Goal: Task Accomplishment & Management: Use online tool/utility

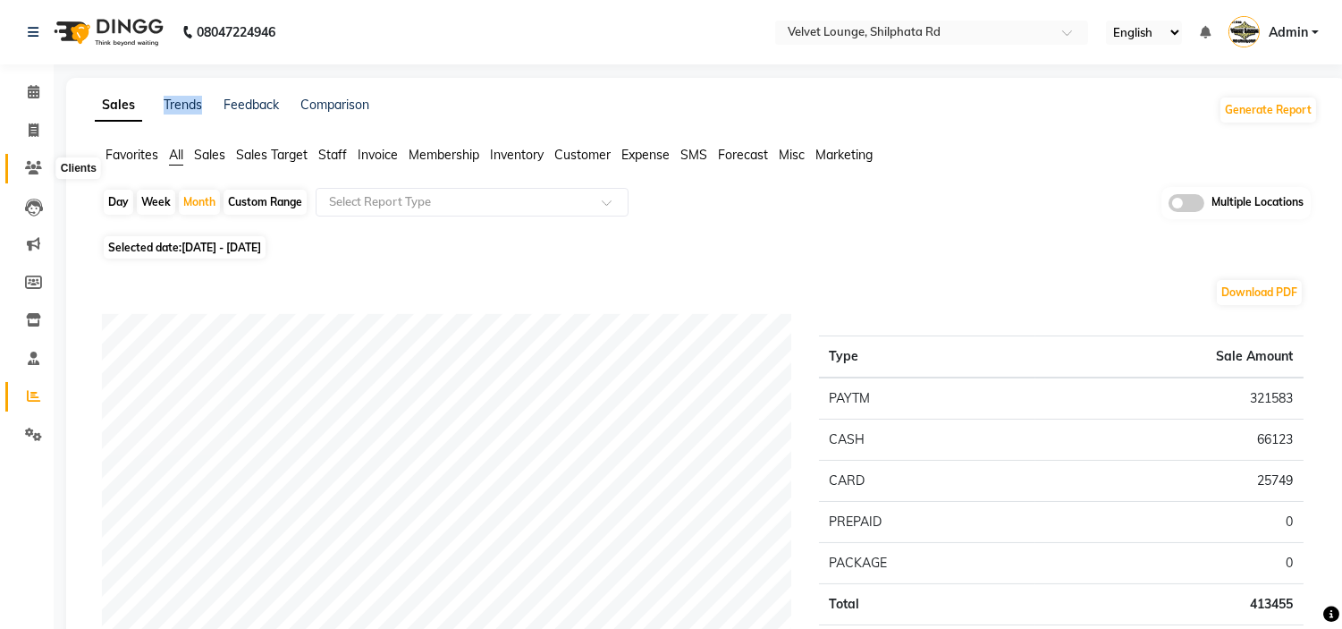
click at [31, 167] on icon at bounding box center [33, 167] width 17 height 13
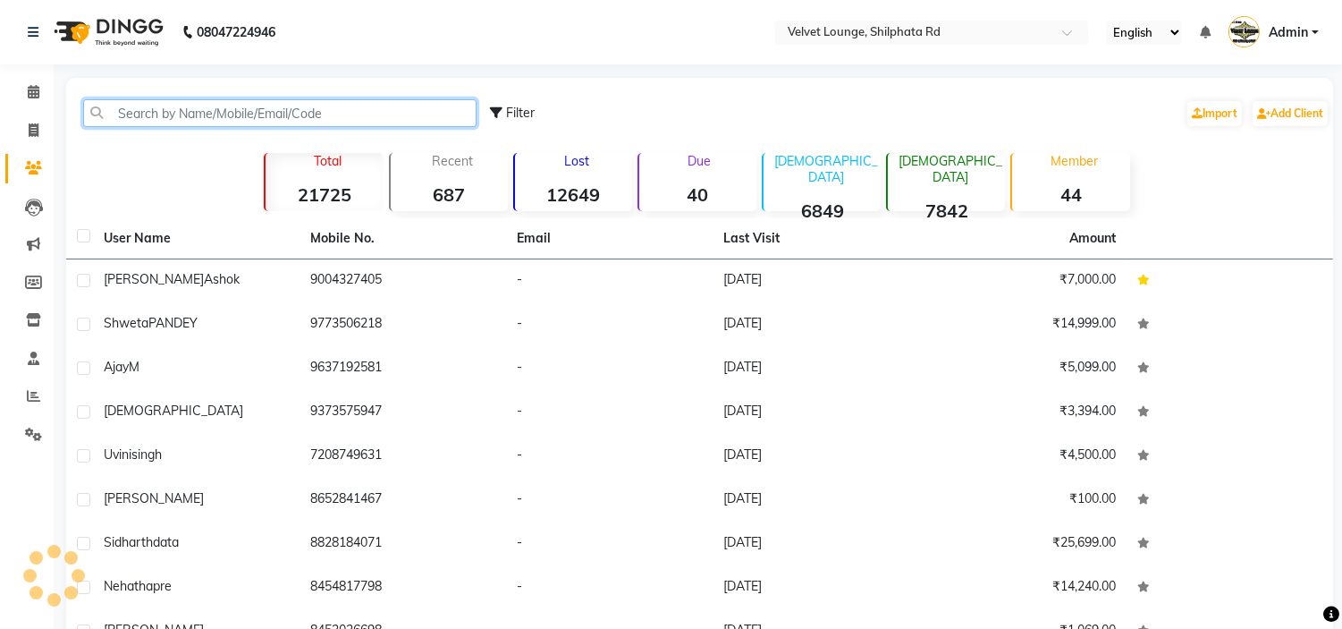
click at [171, 117] on input "text" at bounding box center [279, 113] width 393 height 28
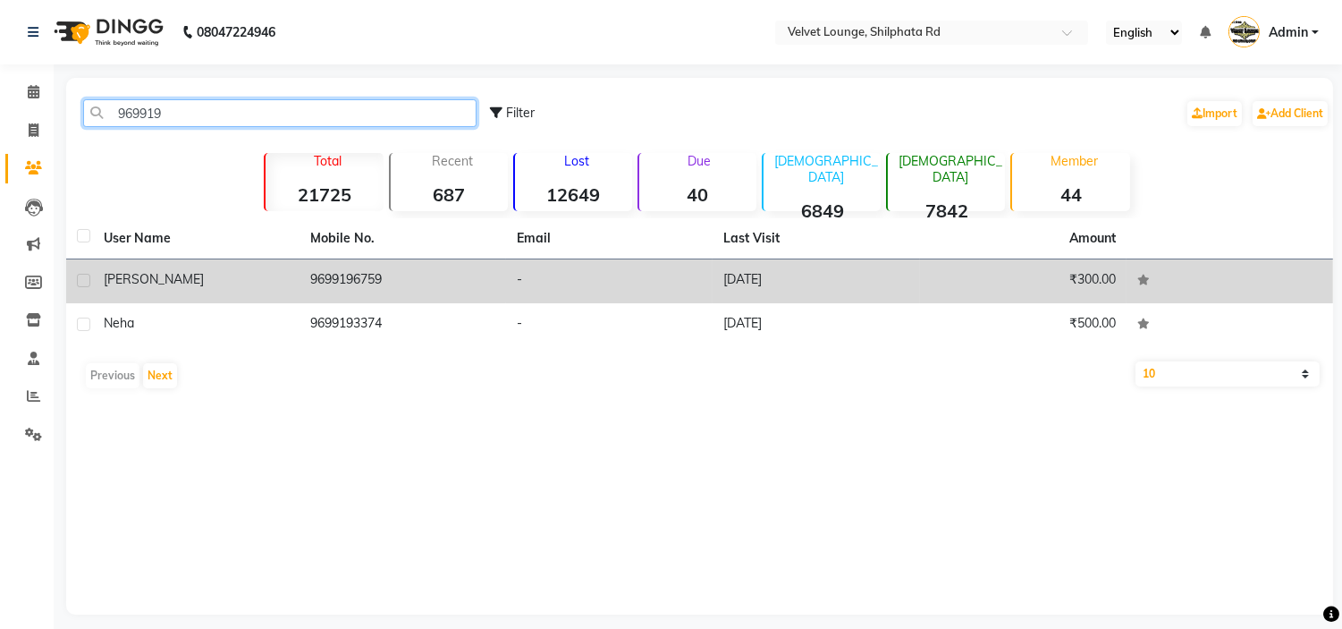
type input "969919"
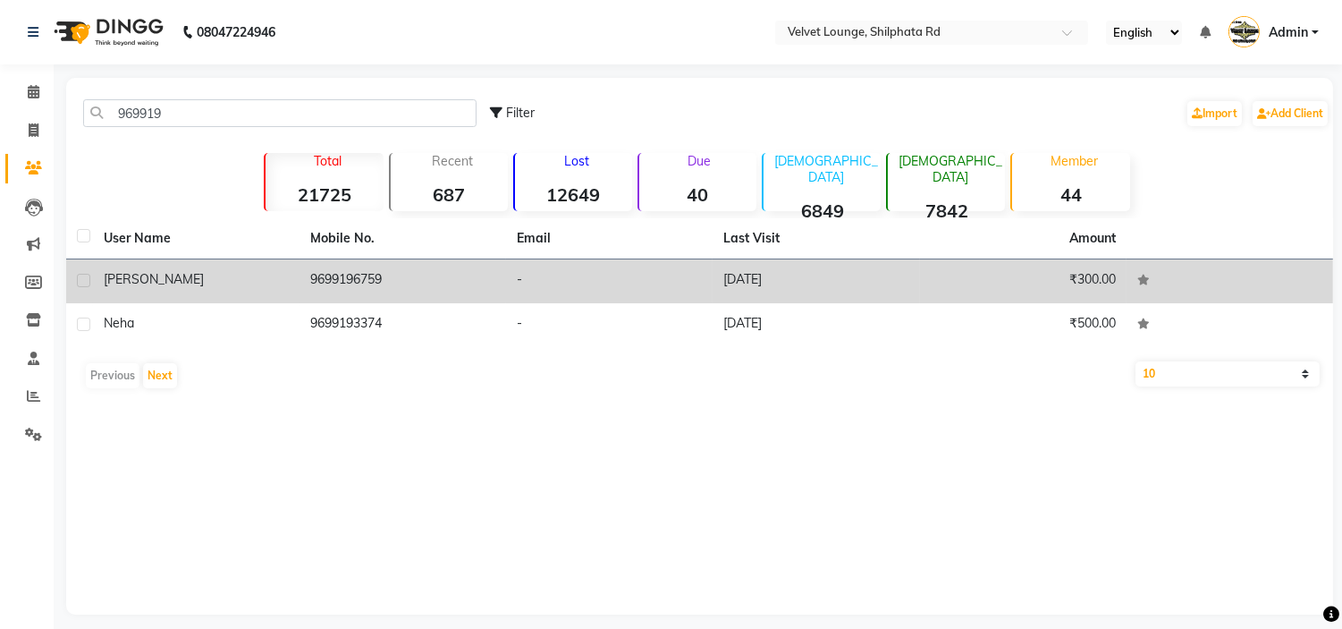
click at [356, 290] on td "9699196759" at bounding box center [402, 281] width 207 height 44
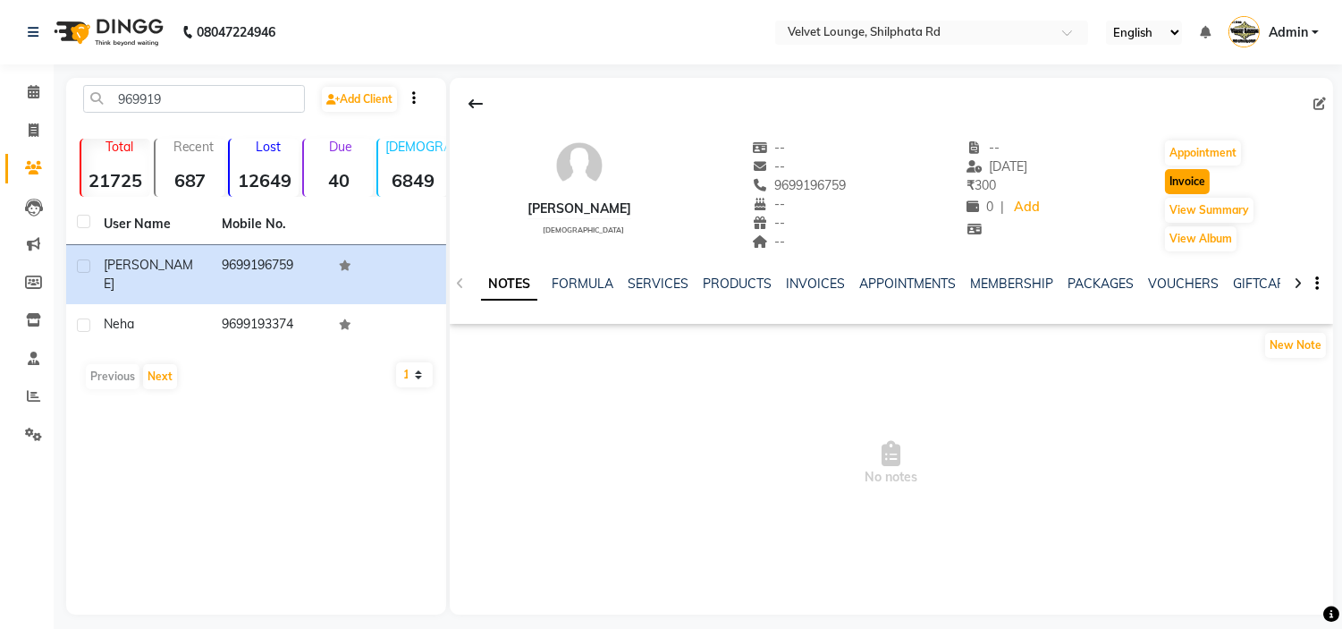
click at [1182, 176] on button "Invoice" at bounding box center [1187, 181] width 45 height 25
select select "service"
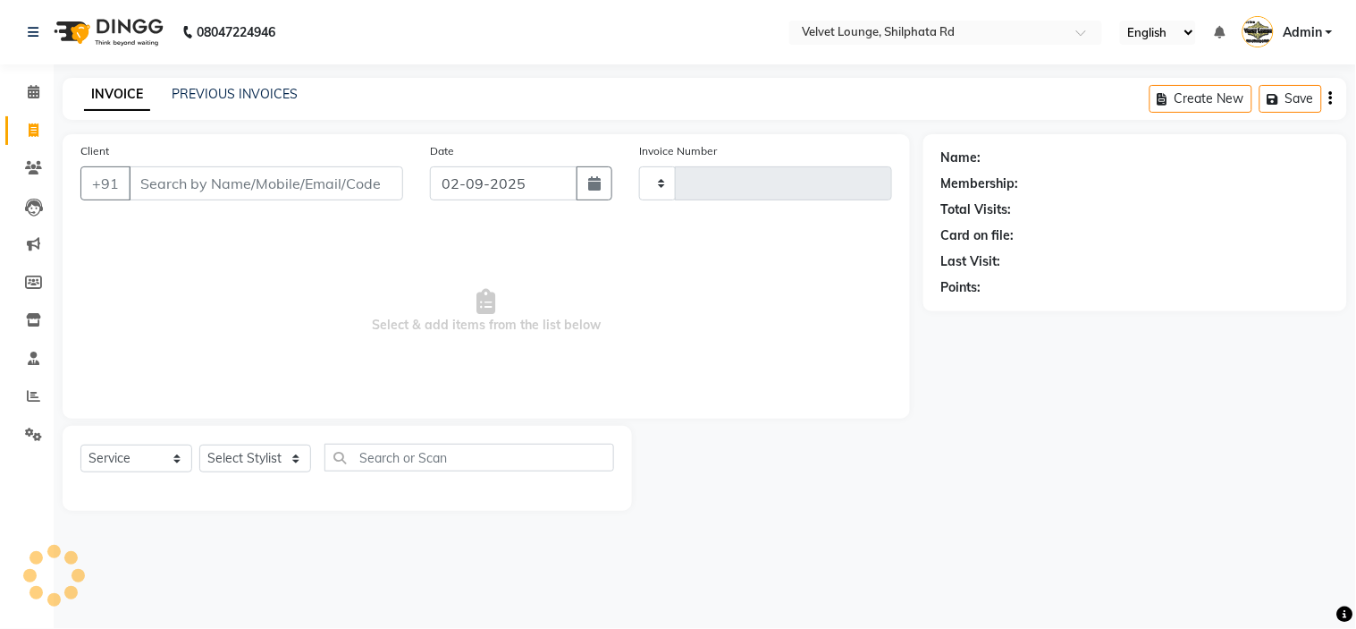
type input "1898"
select select "122"
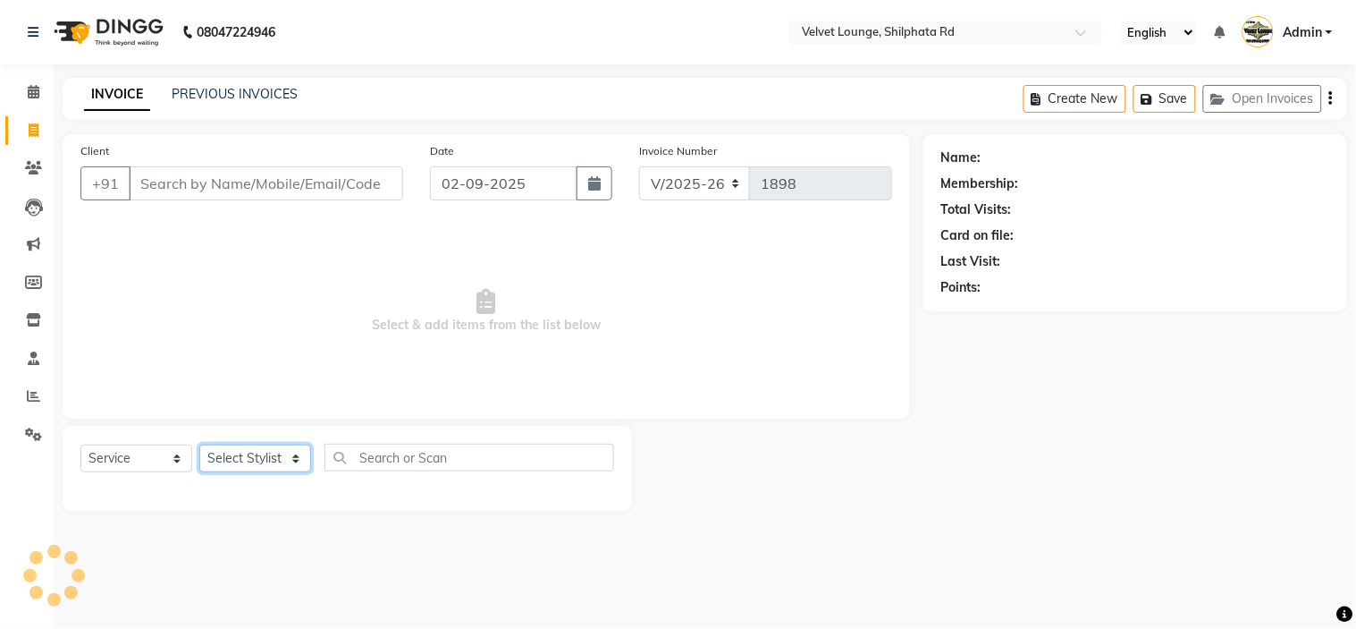
click at [278, 457] on select "Select Stylist" at bounding box center [255, 458] width 112 height 28
type input "9699196759"
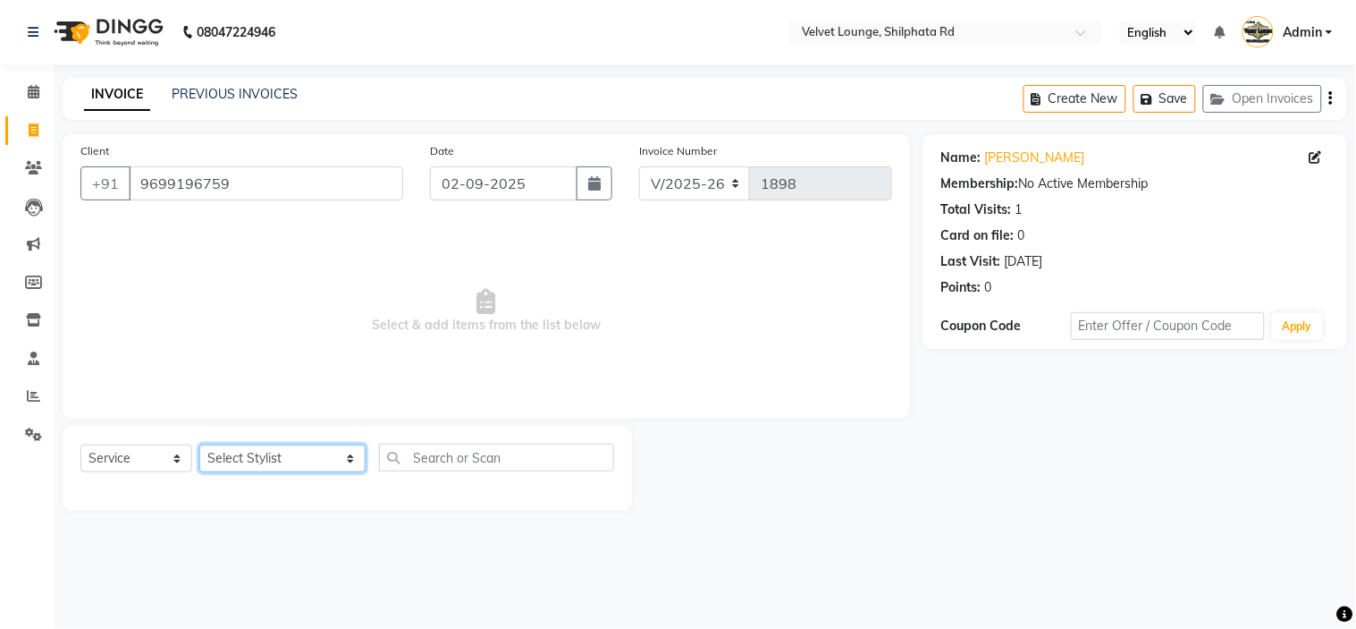
select select "31385"
click at [199, 445] on select "Select Stylist [PERSON_NAME] [PERSON_NAME] [PERSON_NAME] [PERSON_NAME] [PERSON_…" at bounding box center [282, 458] width 166 height 28
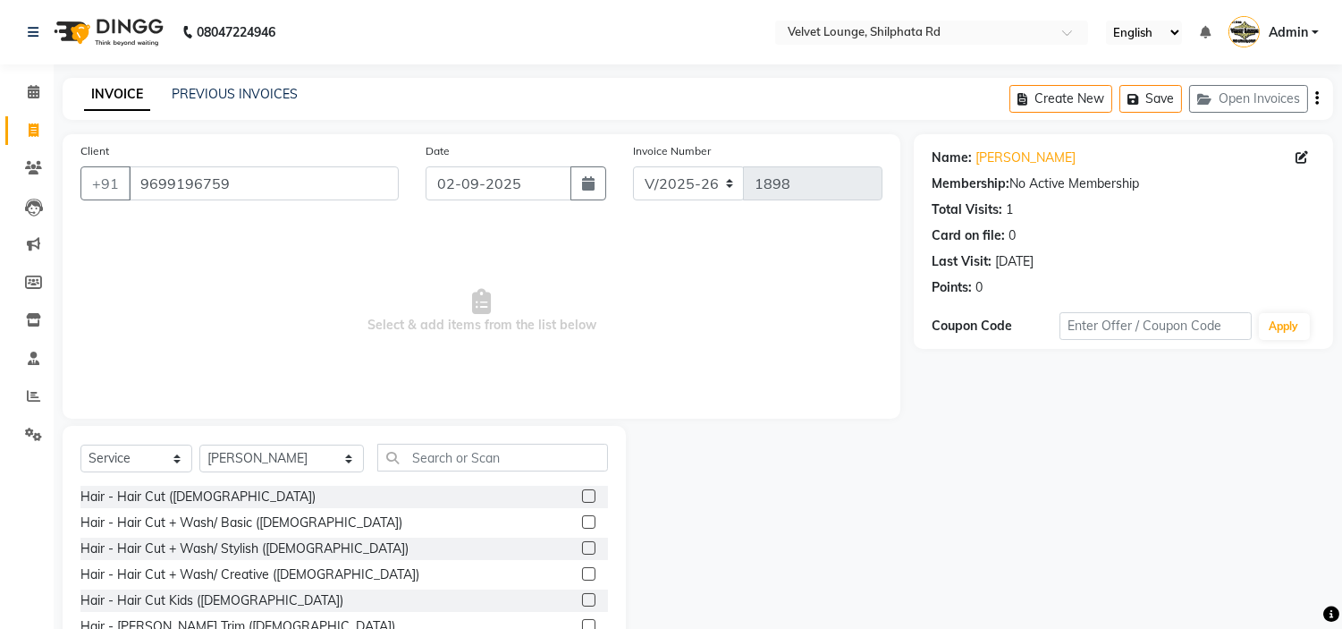
click at [582, 496] on label at bounding box center [588, 495] width 13 height 13
click at [582, 496] on input "checkbox" at bounding box center [588, 497] width 12 height 12
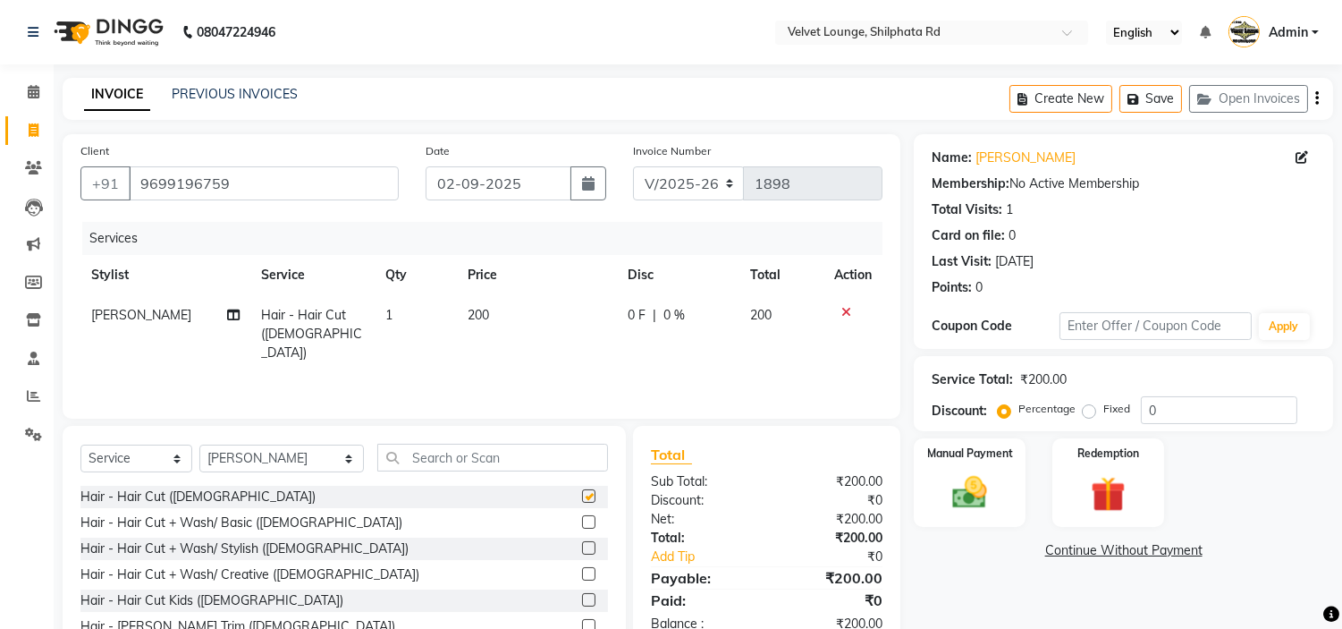
checkbox input "false"
click at [527, 468] on input "text" at bounding box center [492, 457] width 231 height 28
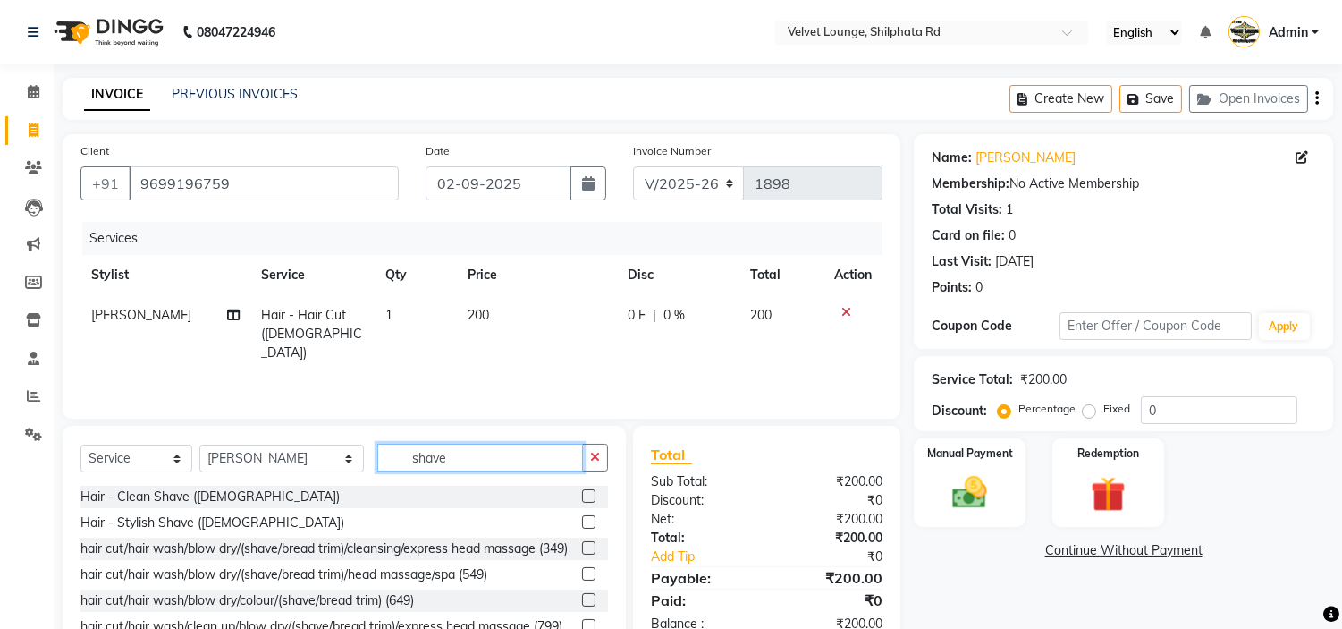
type input "shave"
click at [582, 522] on label at bounding box center [588, 521] width 13 height 13
click at [582, 522] on input "checkbox" at bounding box center [588, 523] width 12 height 12
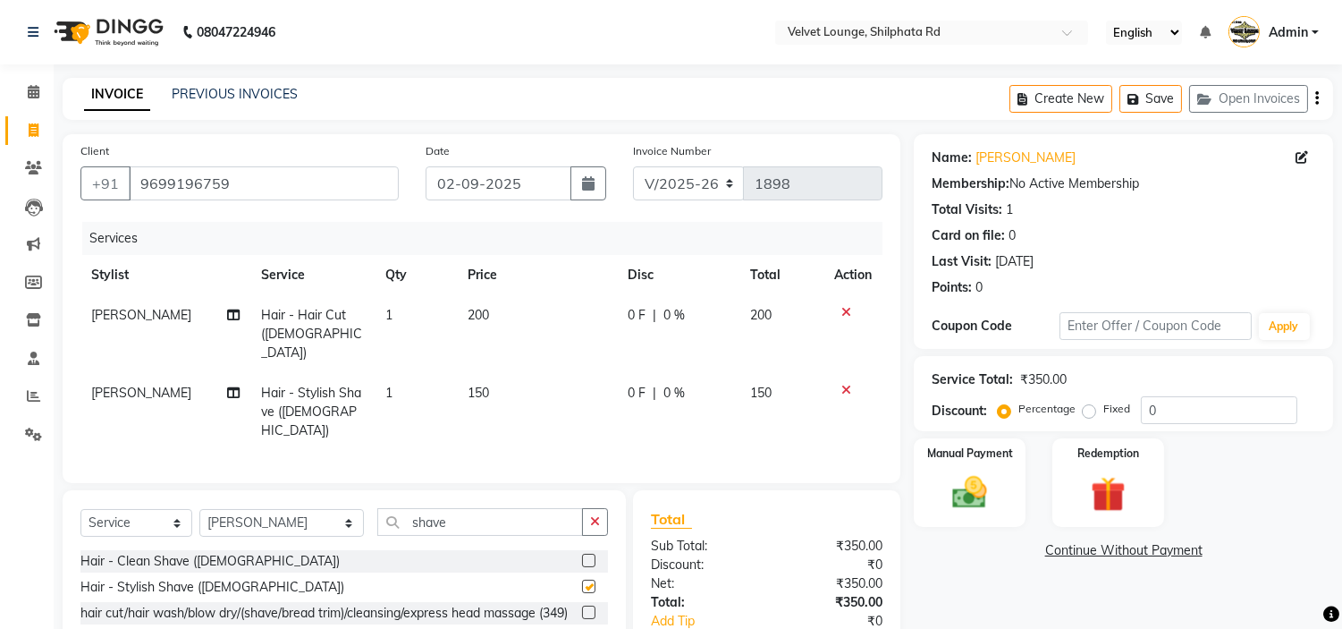
checkbox input "false"
click at [631, 314] on span "0 F" at bounding box center [637, 315] width 18 height 19
select select "31385"
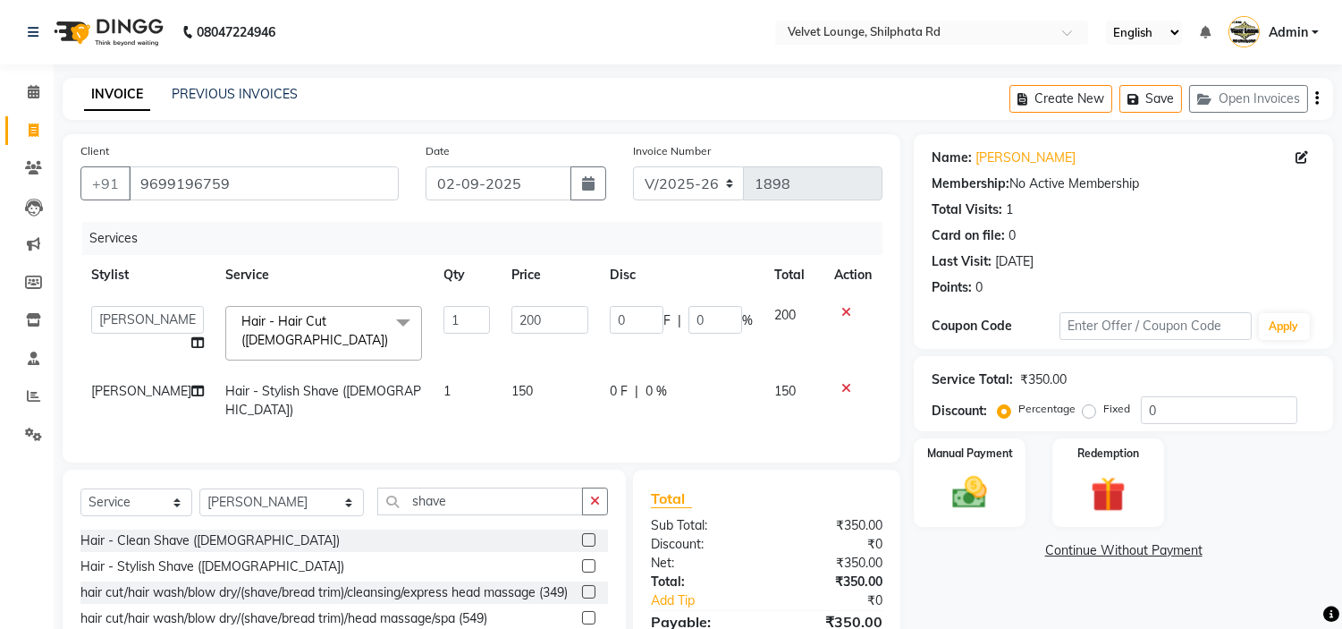
click at [631, 314] on input "0" at bounding box center [637, 320] width 54 height 28
type input "50"
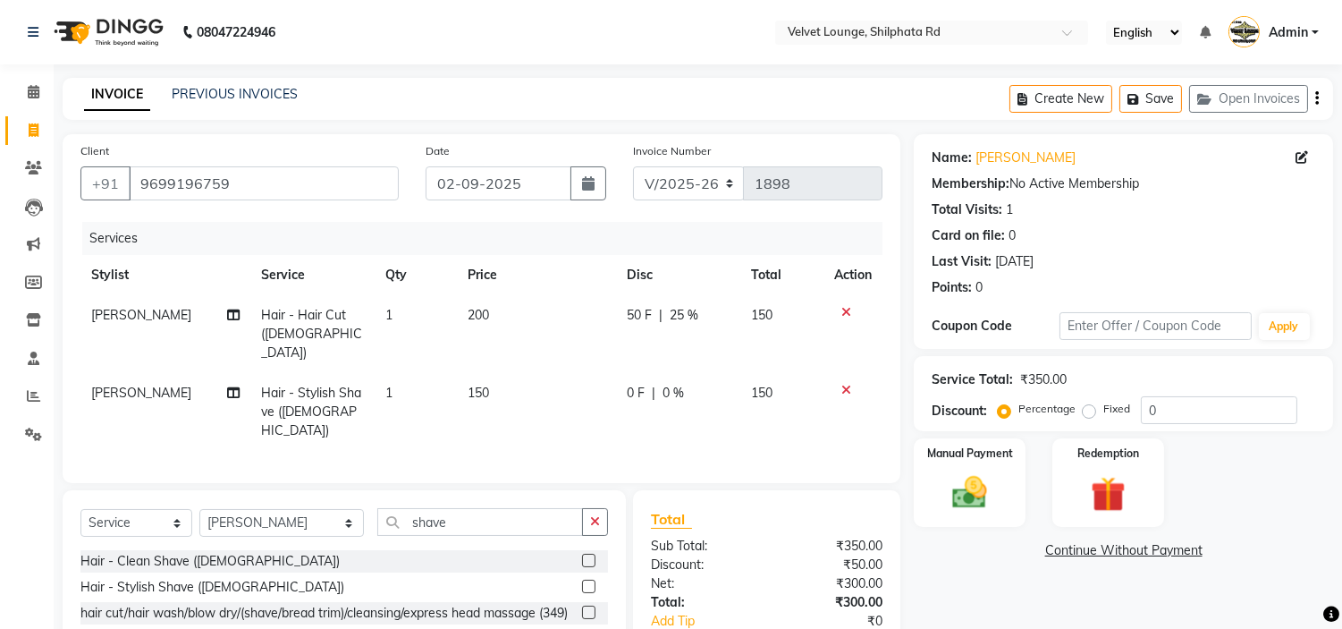
click at [727, 384] on div "0 F | 0 %" at bounding box center [678, 393] width 103 height 19
select select "31385"
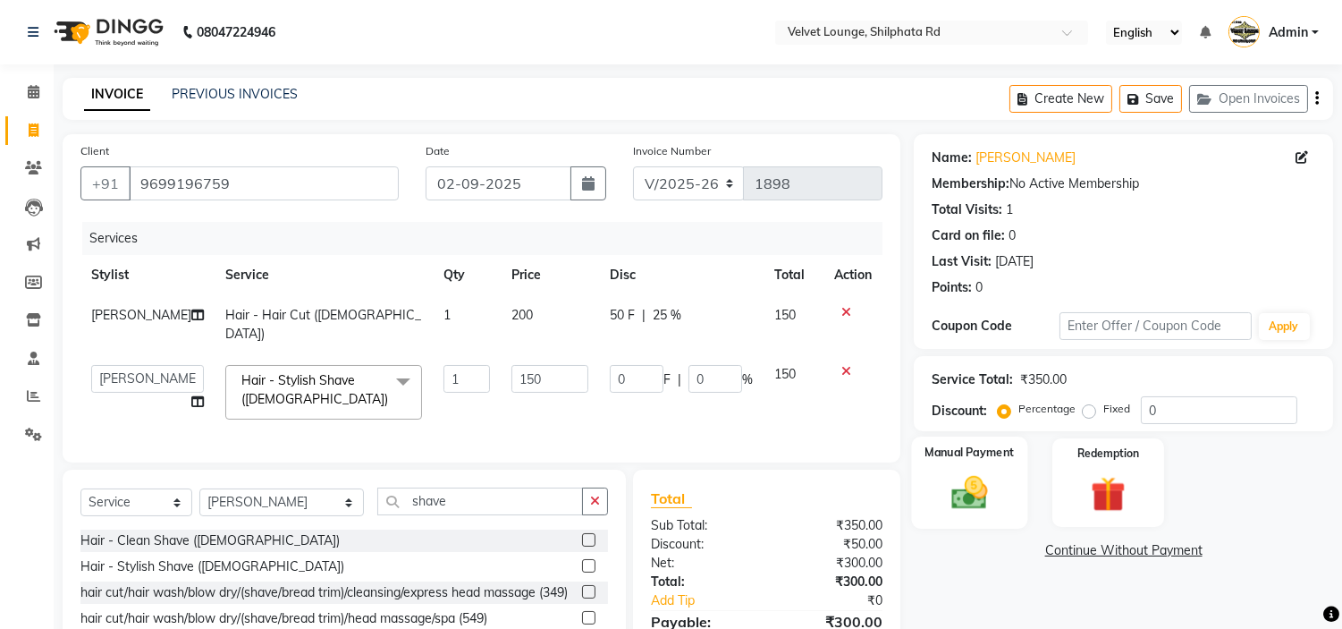
click at [998, 495] on img at bounding box center [970, 493] width 59 height 42
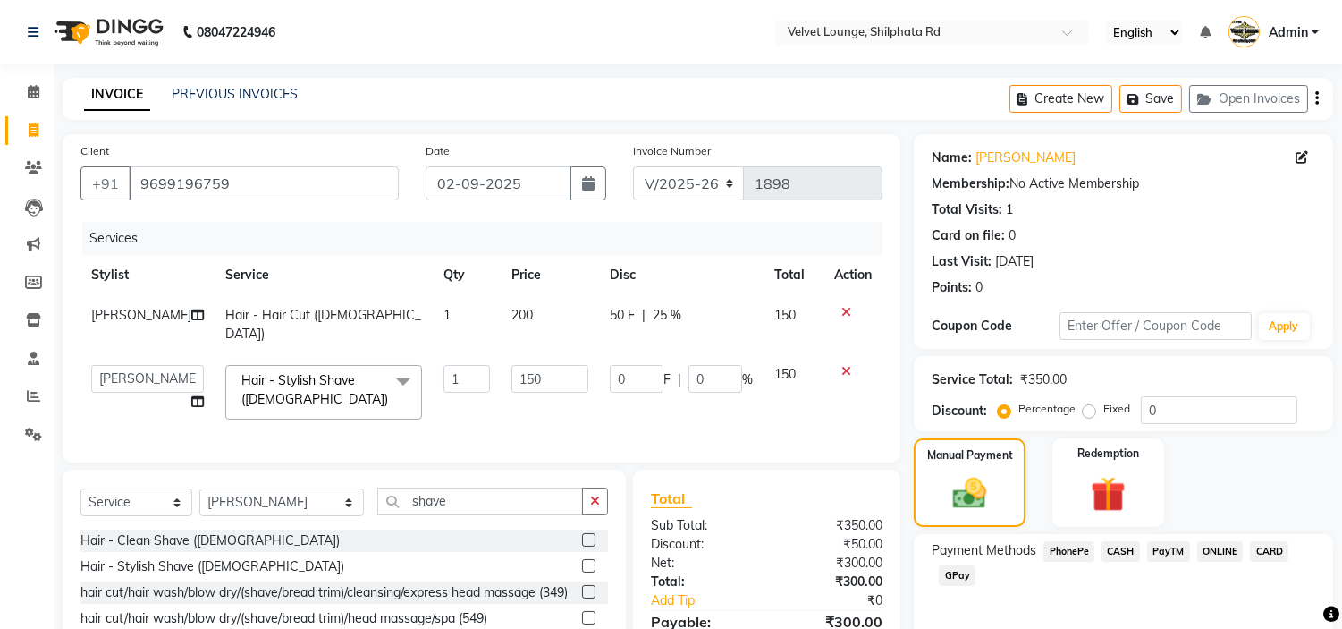
click at [1171, 545] on span "PayTM" at bounding box center [1168, 551] width 43 height 21
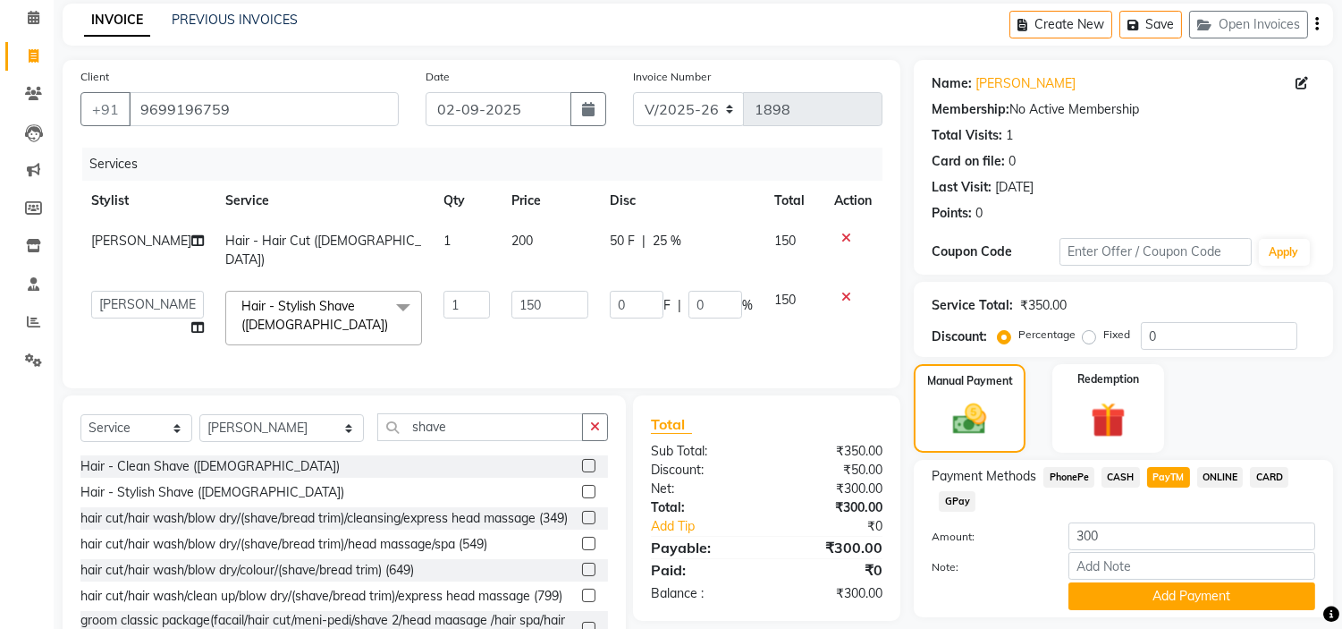
scroll to position [127, 0]
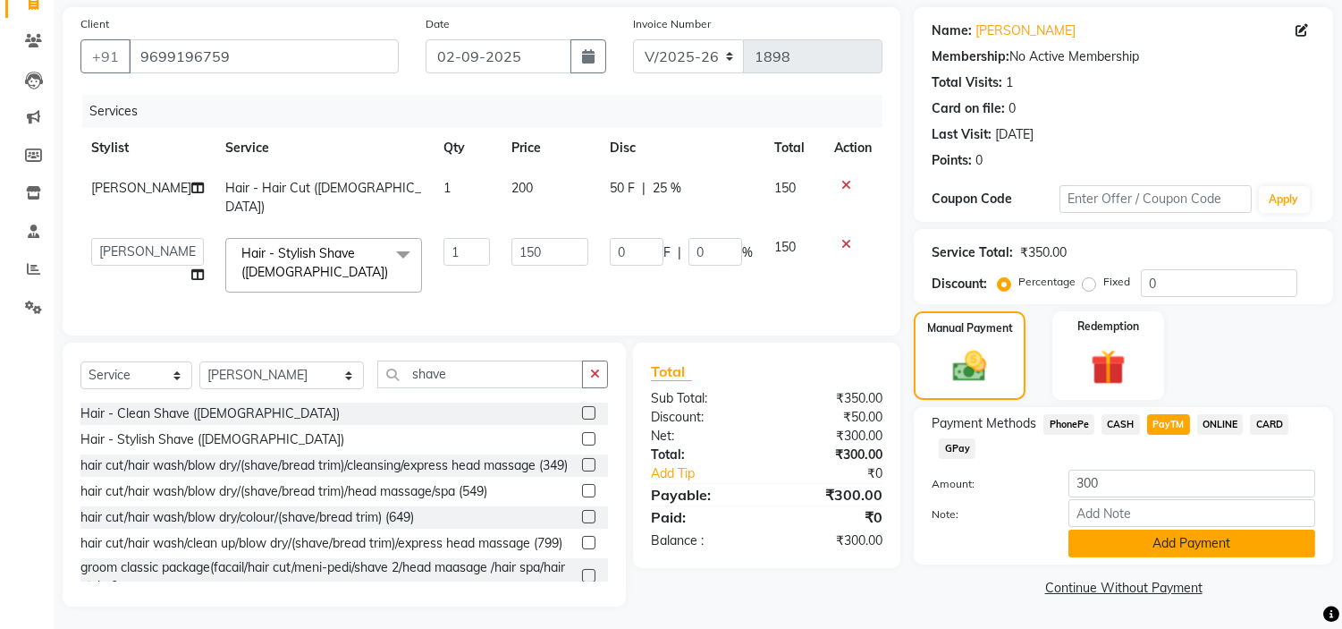
click at [1254, 531] on button "Add Payment" at bounding box center [1191, 543] width 247 height 28
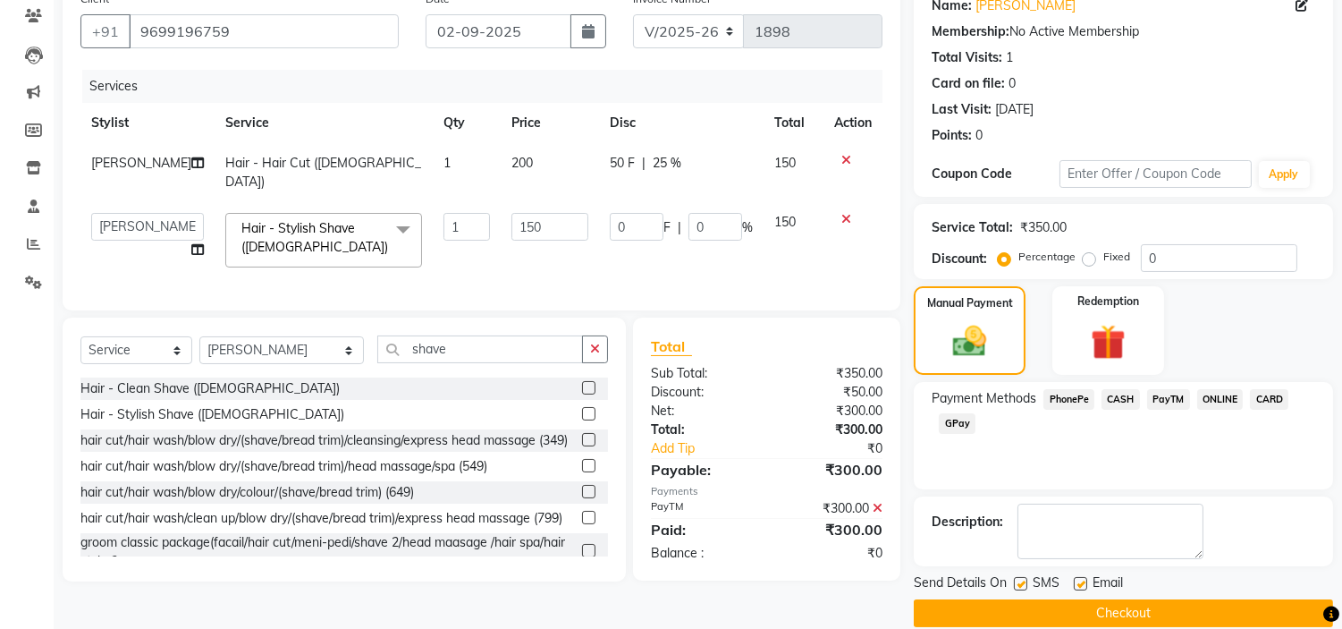
scroll to position [175, 0]
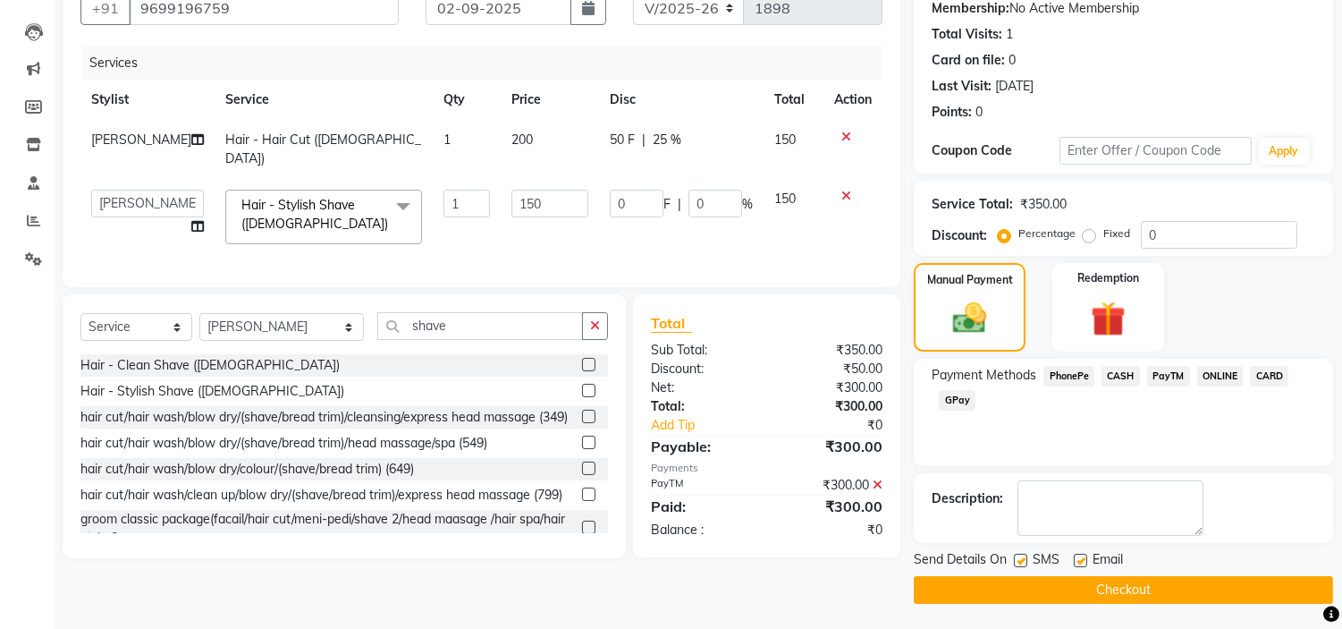
click at [1289, 595] on button "Checkout" at bounding box center [1123, 590] width 419 height 28
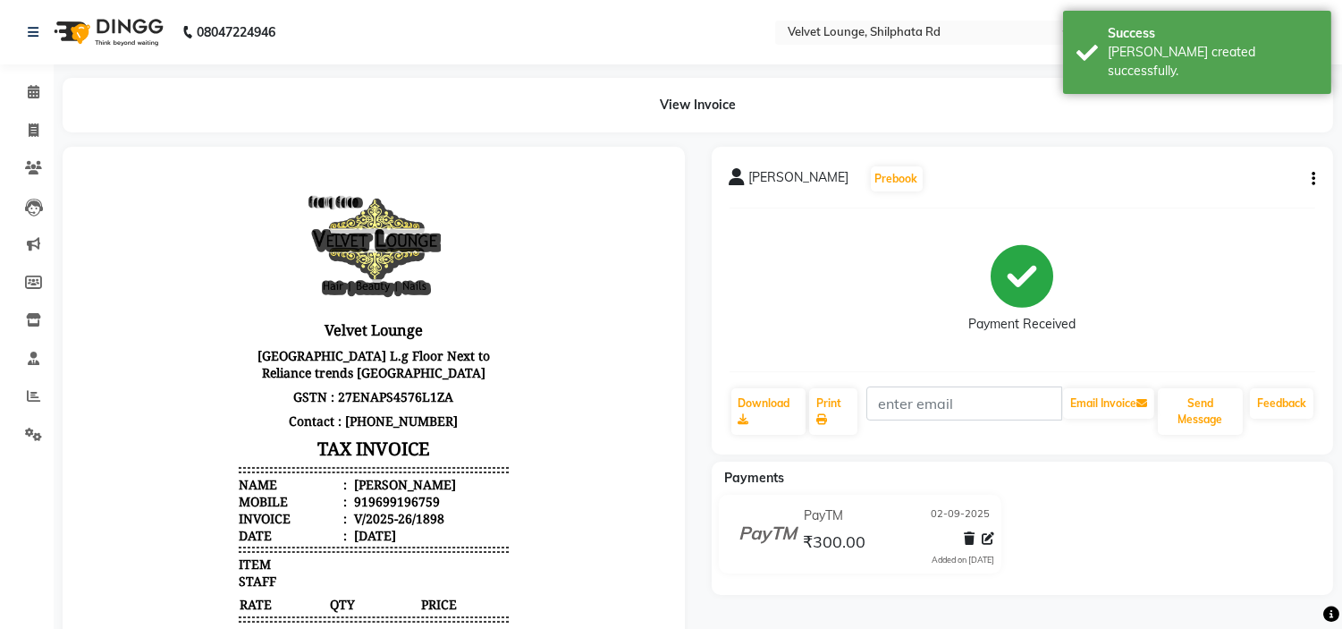
click at [1289, 595] on div "[PERSON_NAME] Prebook Payment Received Download Print Email Invoice Send Messag…" at bounding box center [1022, 527] width 649 height 760
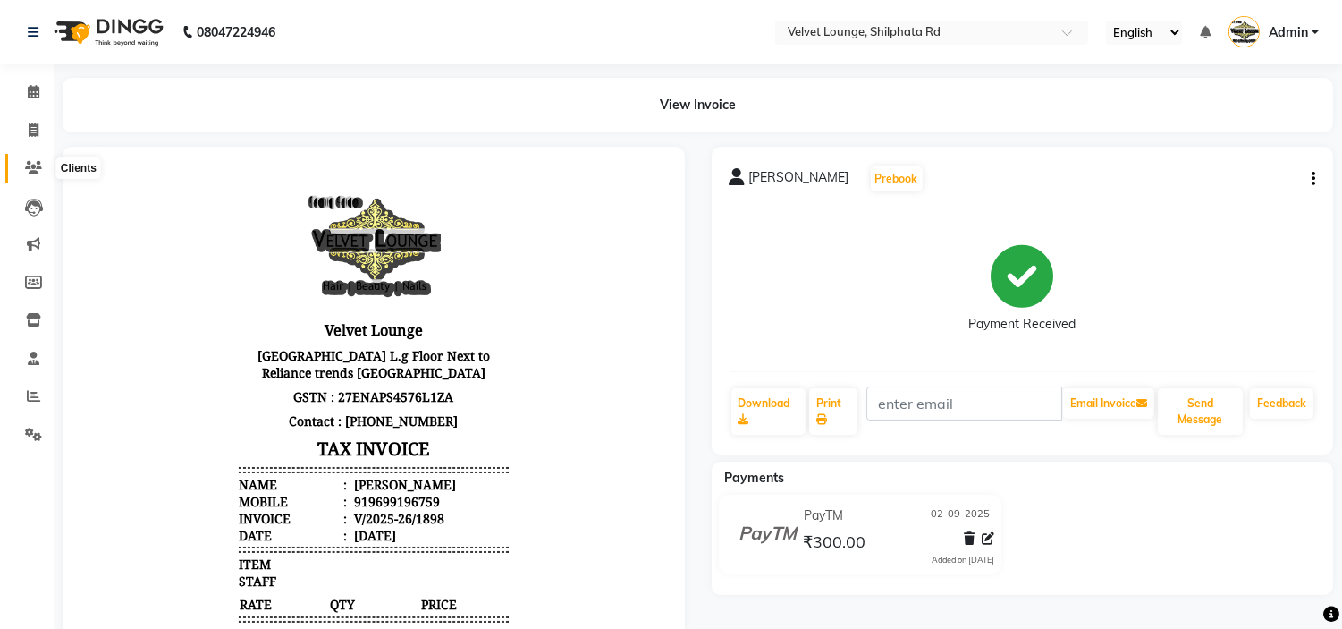
click at [20, 174] on span at bounding box center [33, 168] width 31 height 21
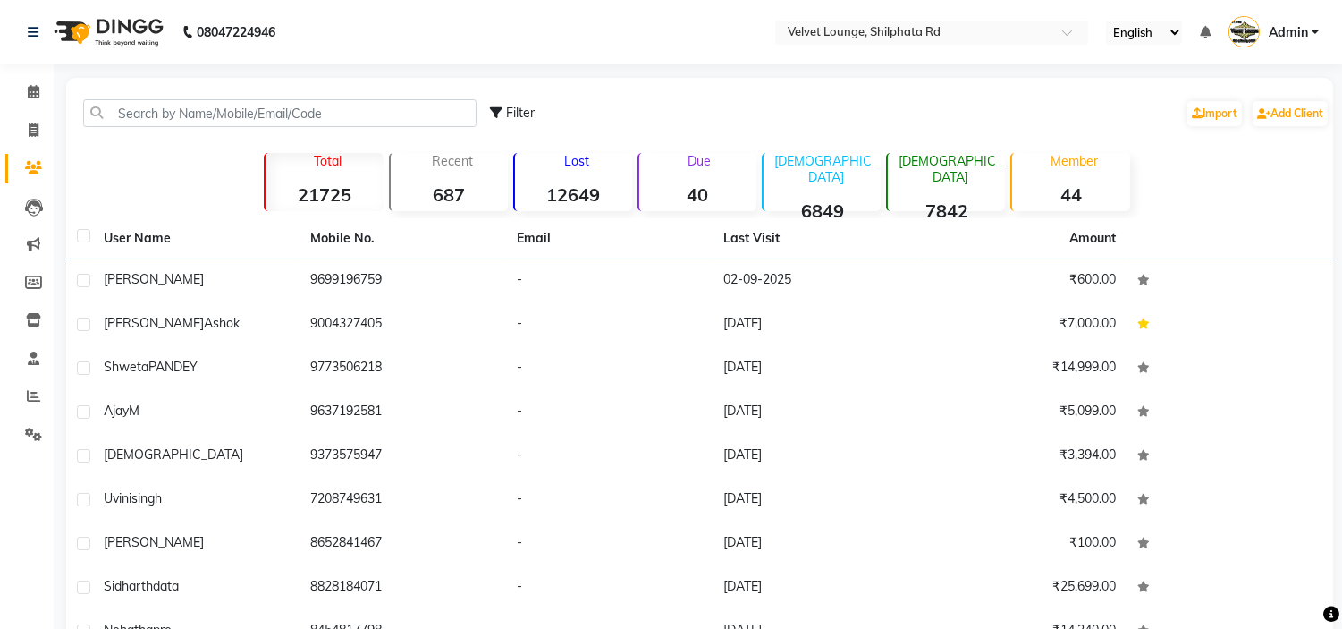
click at [20, 174] on span at bounding box center [33, 168] width 31 height 21
